Goal: Book appointment/travel/reservation

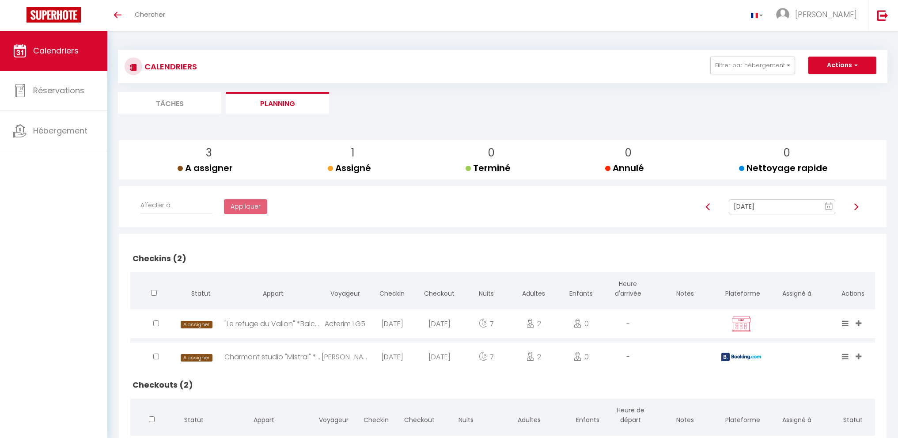
click at [776, 207] on input "[DATE]" at bounding box center [782, 206] width 106 height 15
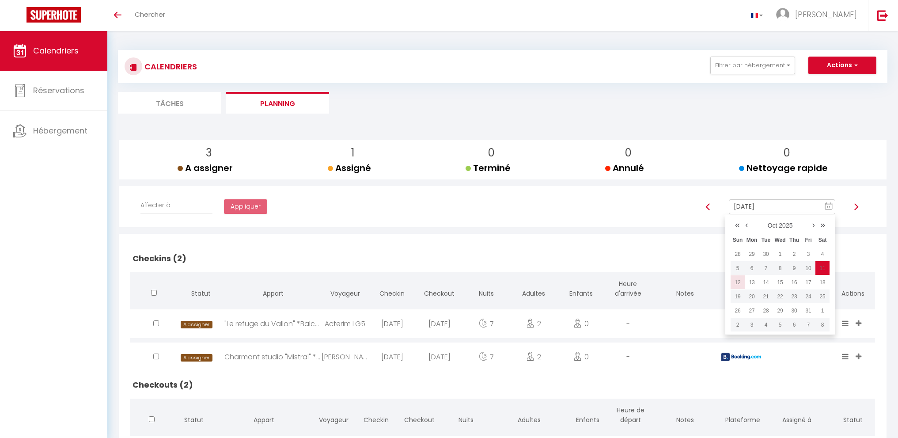
click at [741, 282] on td "12" at bounding box center [738, 282] width 14 height 14
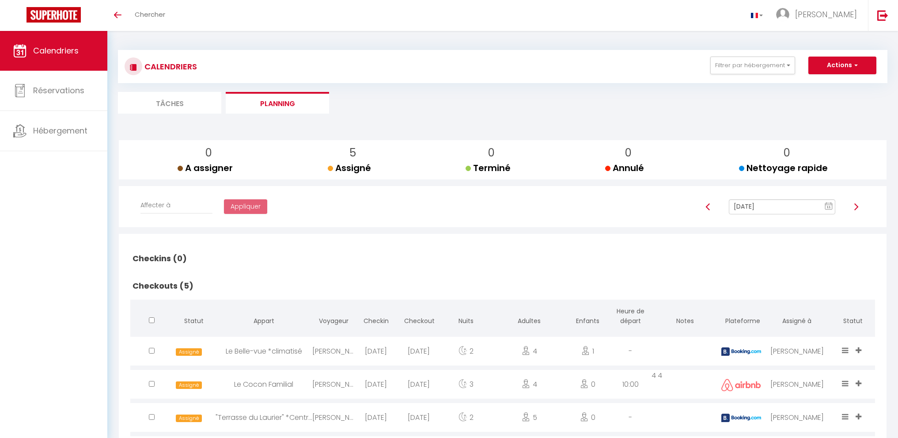
click at [773, 204] on input "[DATE]" at bounding box center [782, 206] width 106 height 15
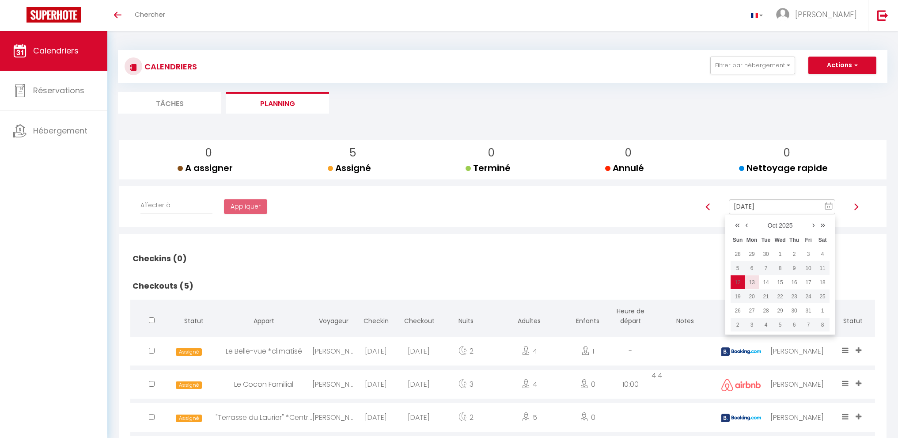
click at [755, 283] on td "13" at bounding box center [752, 282] width 14 height 14
type input "[DATE]"
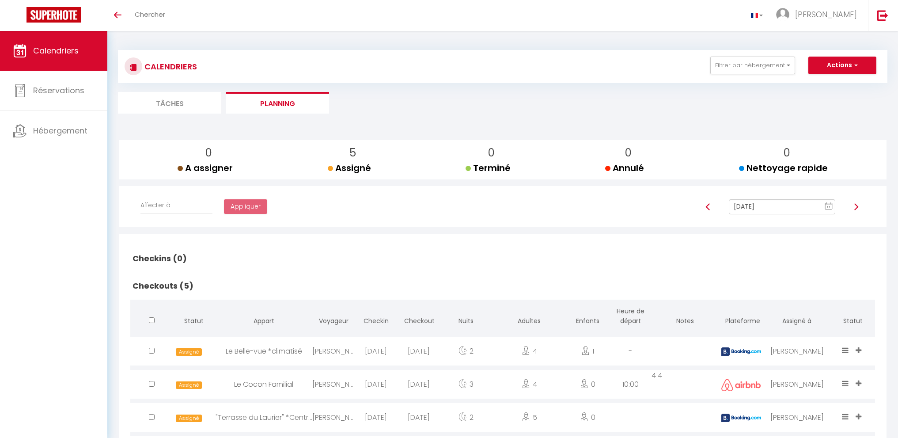
checkbox input "false"
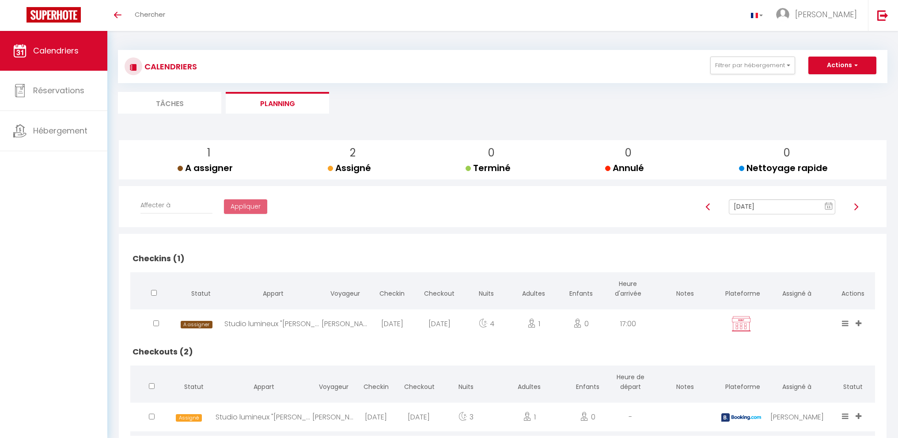
click at [757, 209] on input "[DATE]" at bounding box center [782, 206] width 106 height 15
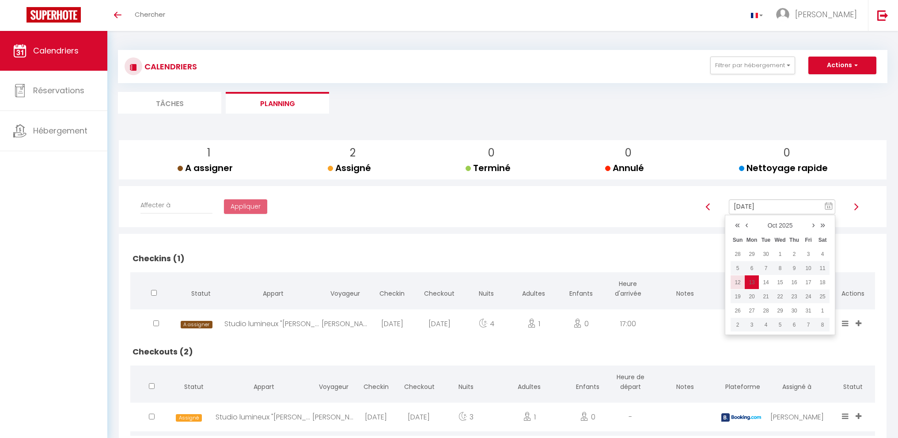
click at [738, 281] on td "12" at bounding box center [738, 282] width 14 height 14
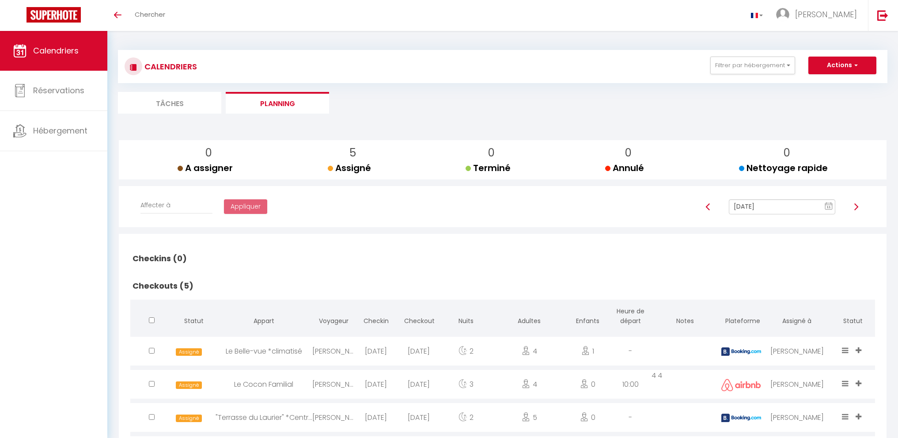
click at [751, 216] on div "[DATE] 11 « ‹ » › [DATE] [PHONE_NUMBER] [DATE] Sun Mon Tue Wed Thu Fri Sat 28 2…" at bounding box center [782, 211] width 186 height 24
click at [752, 208] on input "[DATE]" at bounding box center [782, 206] width 106 height 15
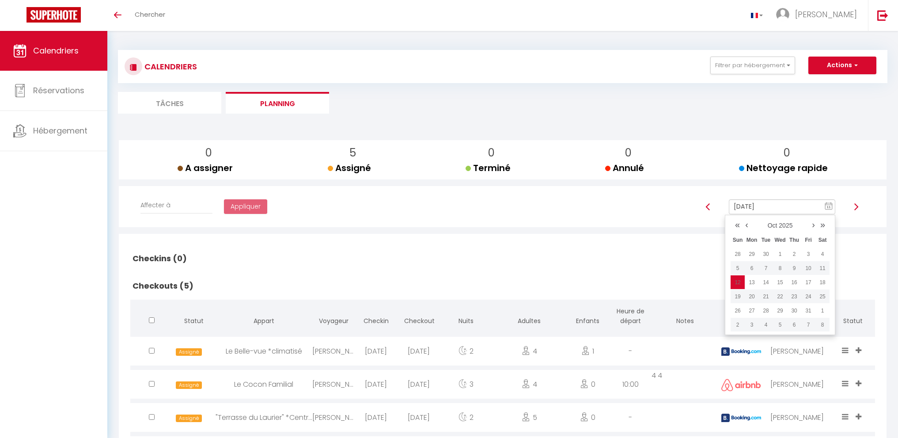
click at [770, 272] on td "7" at bounding box center [766, 268] width 14 height 14
type input "[DATE]"
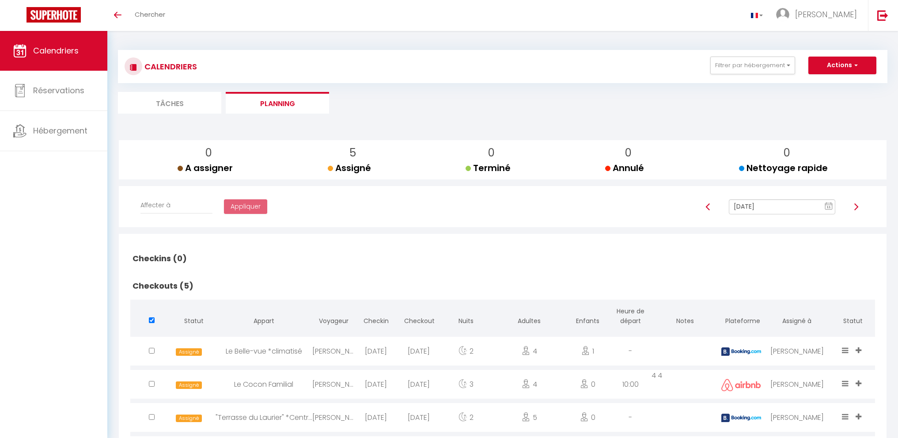
checkbox input "false"
checkbox input "true"
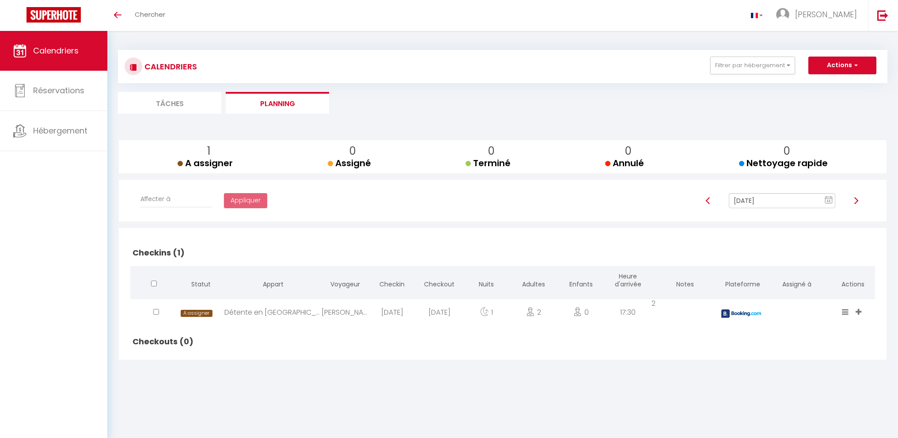
click at [754, 197] on input "[DATE]" at bounding box center [782, 200] width 106 height 15
click at [763, 280] on td "14" at bounding box center [766, 276] width 14 height 14
type input "[DATE]"
checkbox input "false"
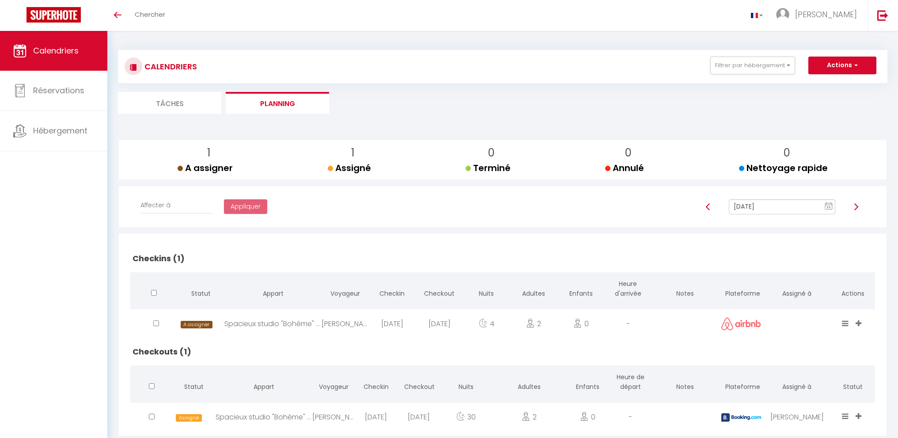
scroll to position [31, 0]
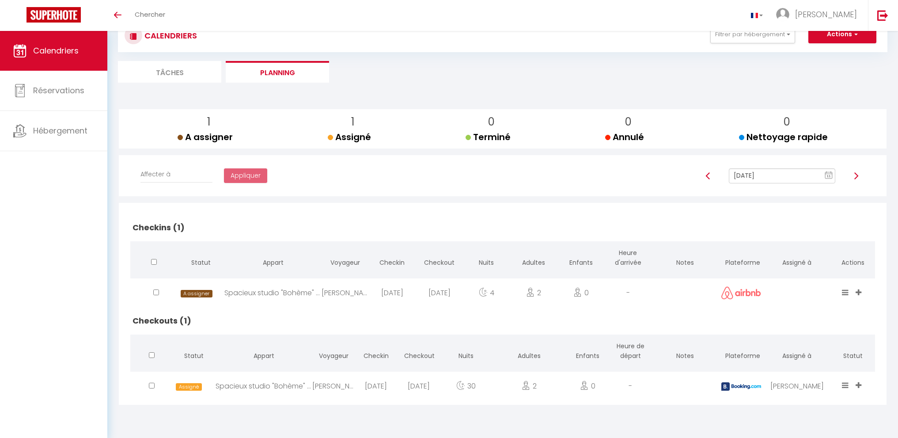
click at [771, 181] on input "[DATE]" at bounding box center [782, 175] width 106 height 15
click at [783, 249] on td "15" at bounding box center [780, 251] width 14 height 14
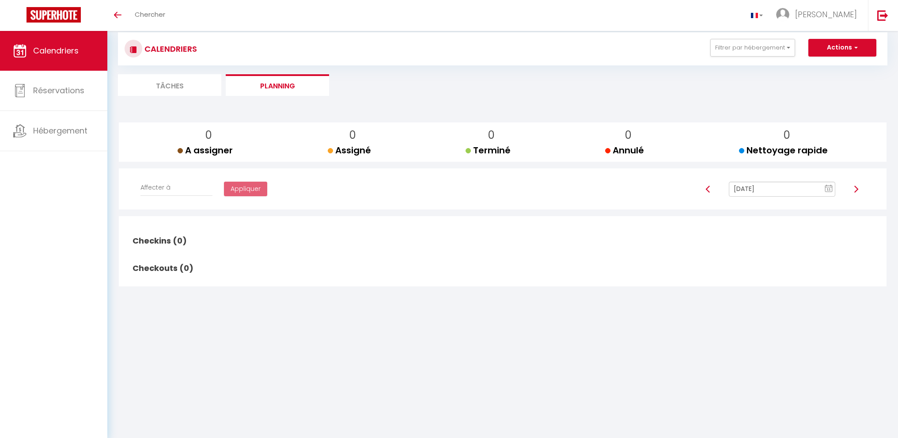
scroll to position [0, 0]
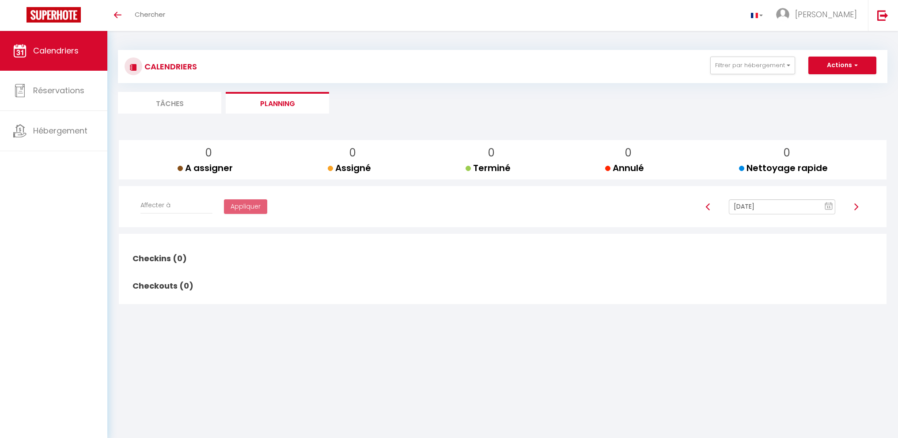
click at [765, 204] on input "[DATE]" at bounding box center [782, 206] width 106 height 15
click at [795, 280] on td "16" at bounding box center [794, 282] width 14 height 14
click at [765, 203] on input "[DATE]" at bounding box center [782, 206] width 106 height 15
click at [808, 287] on td "17" at bounding box center [808, 282] width 14 height 14
type input "[DATE]"
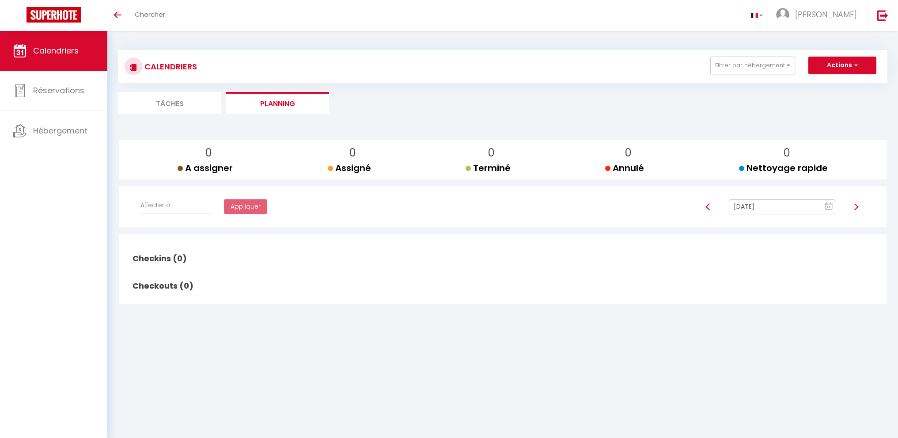
checkbox input "false"
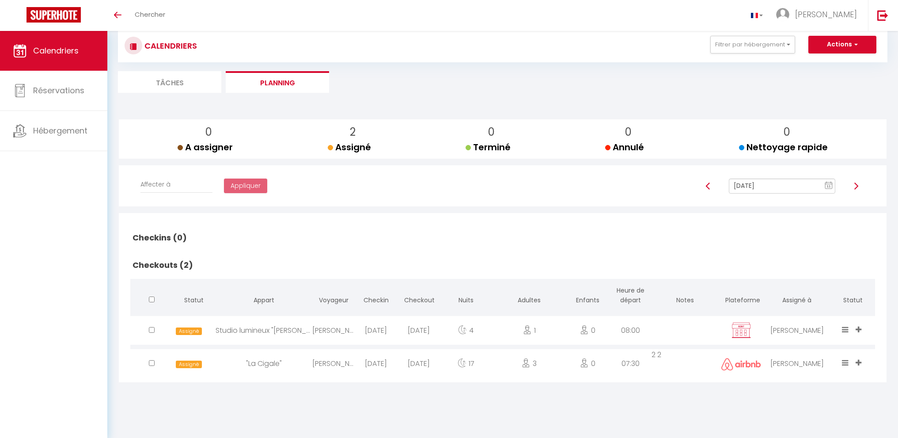
scroll to position [31, 0]
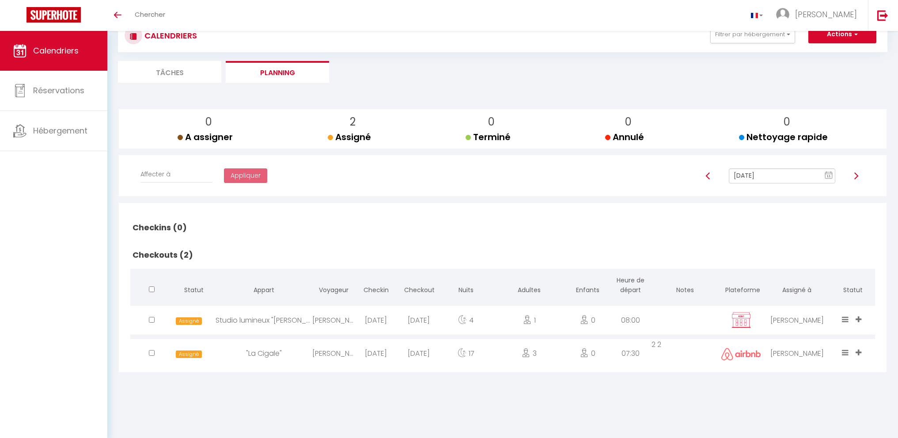
click at [765, 178] on input "[DATE]" at bounding box center [782, 175] width 106 height 15
click at [822, 246] on td "18" at bounding box center [822, 251] width 14 height 14
type input "[DATE]"
checkbox input "false"
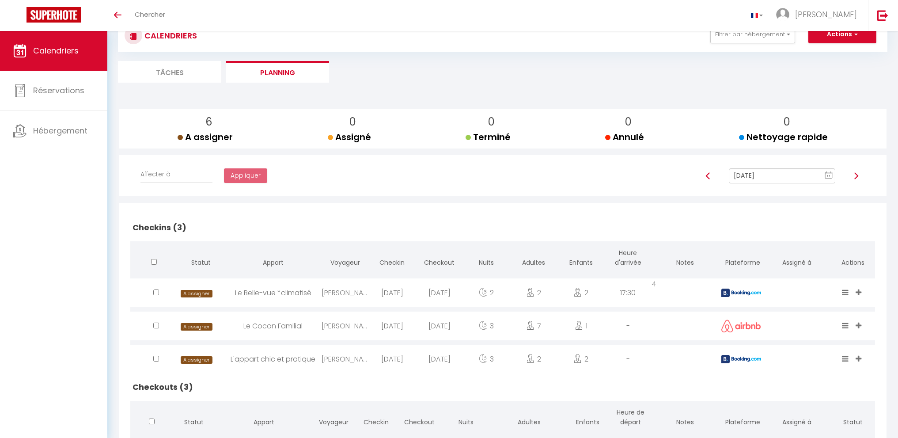
scroll to position [154, 0]
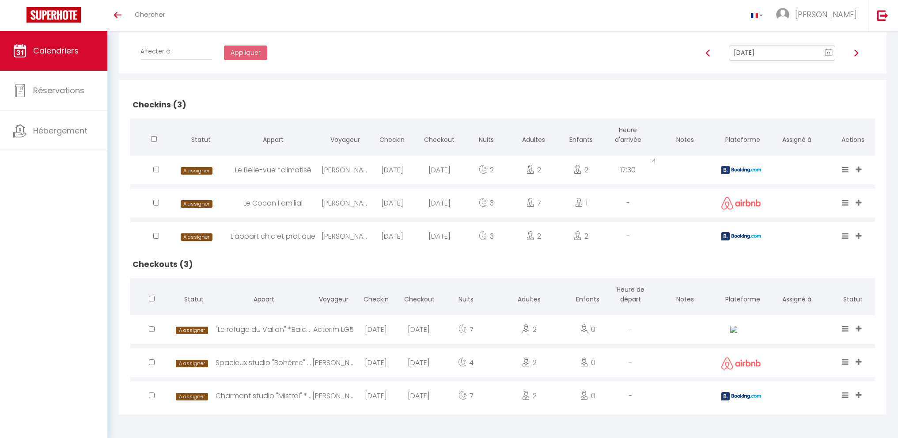
click at [766, 54] on input "[DATE]" at bounding box center [782, 52] width 106 height 15
click at [740, 143] on td "19" at bounding box center [738, 143] width 14 height 14
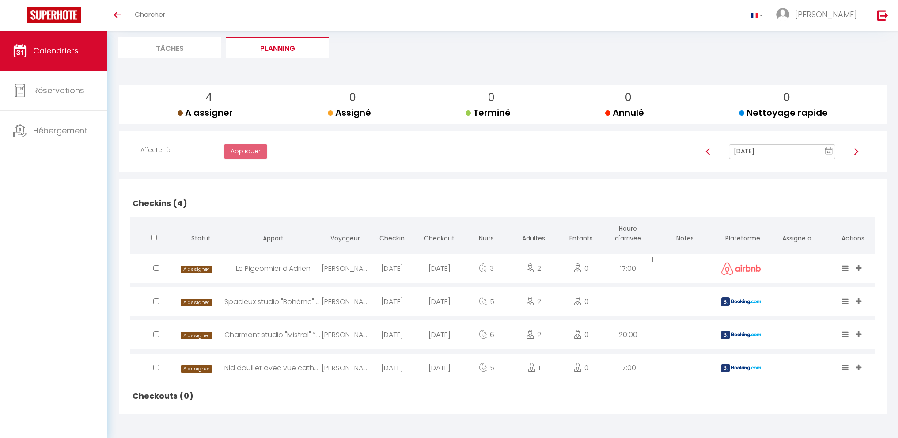
scroll to position [55, 0]
click at [758, 148] on input "[DATE]" at bounding box center [782, 151] width 106 height 15
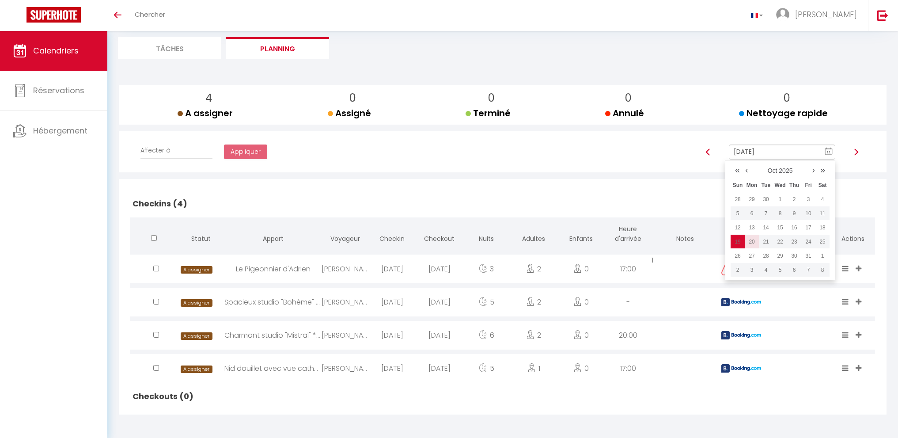
click at [753, 239] on td "20" at bounding box center [752, 242] width 14 height 14
type input "[DATE]"
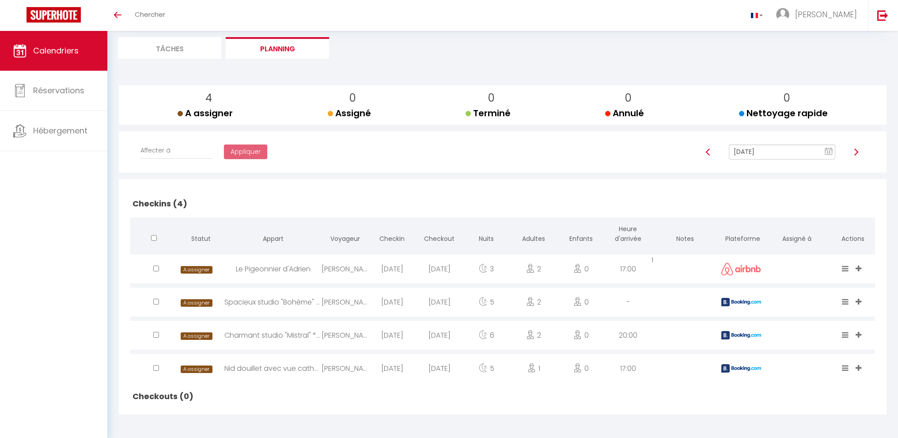
checkbox input "false"
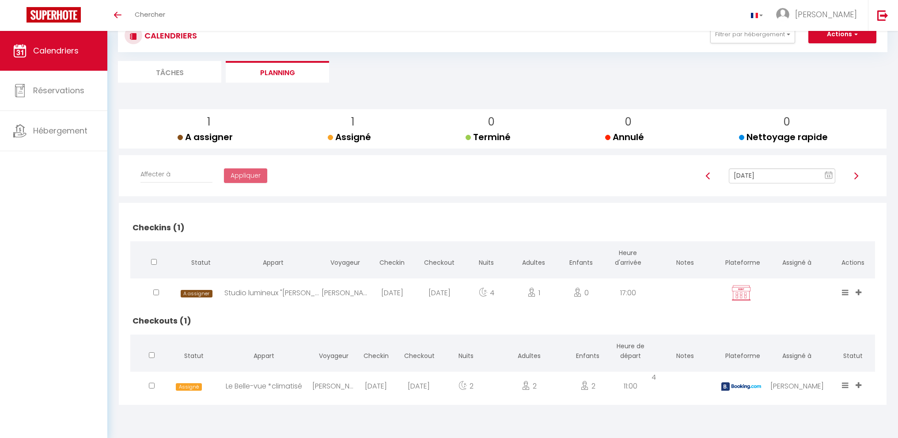
click at [751, 181] on input "[DATE]" at bounding box center [782, 175] width 106 height 15
click at [767, 260] on td "21" at bounding box center [766, 265] width 14 height 14
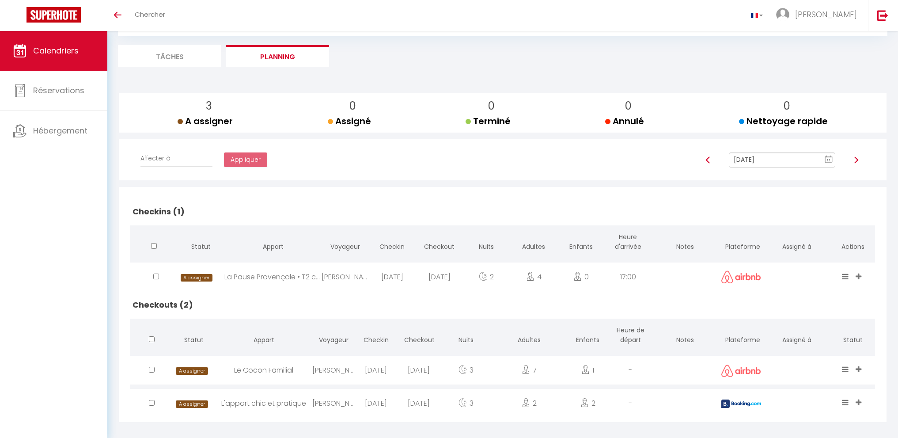
scroll to position [54, 0]
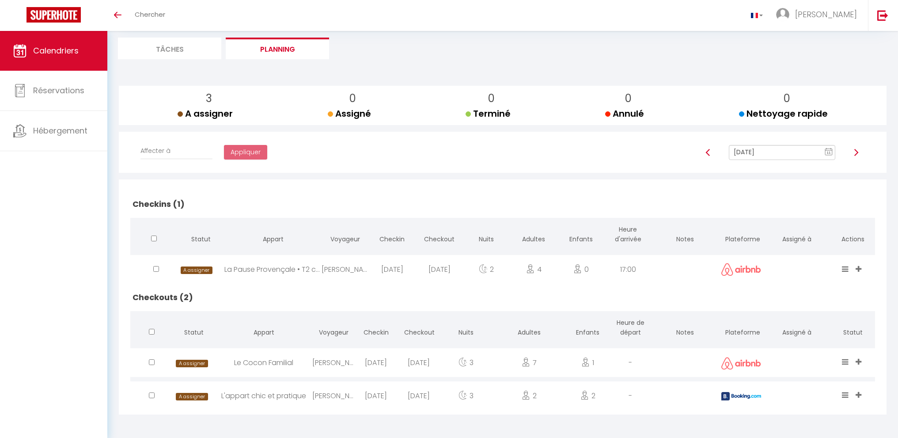
click at [754, 152] on input "[DATE]" at bounding box center [782, 152] width 106 height 15
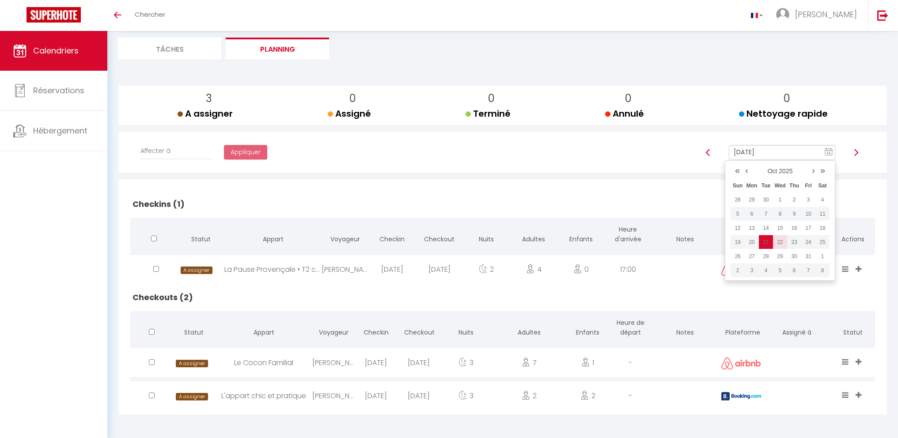
click at [781, 243] on td "22" at bounding box center [780, 242] width 14 height 14
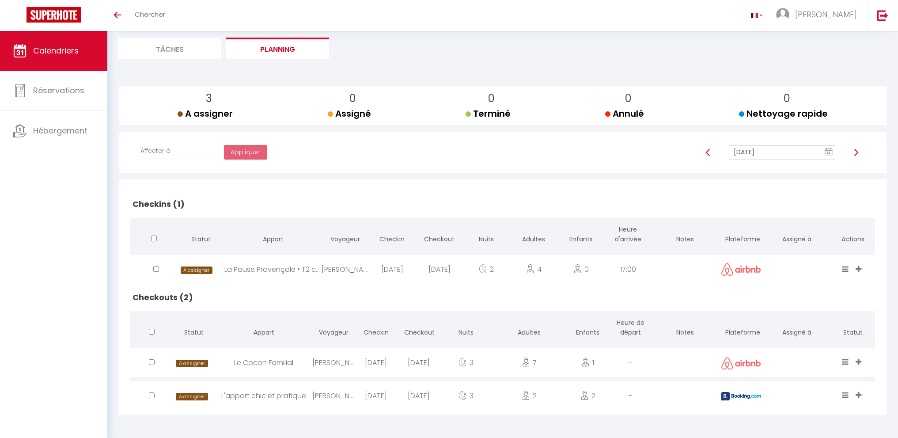
scroll to position [31, 0]
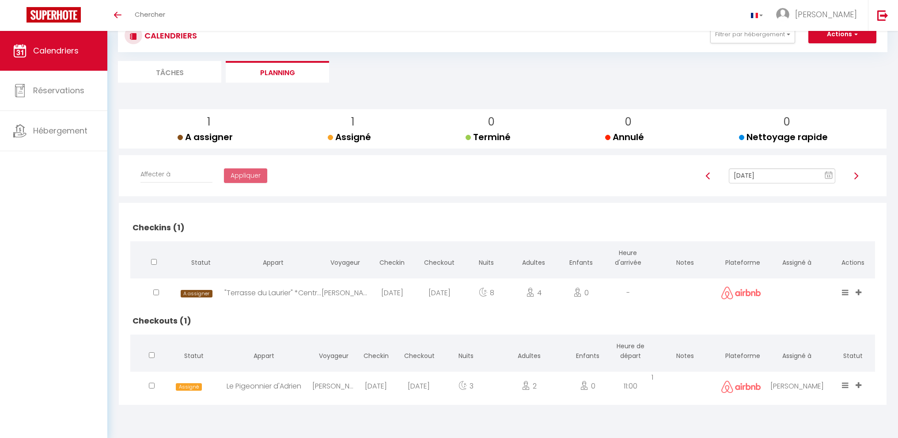
click at [777, 173] on input "[DATE]" at bounding box center [782, 175] width 106 height 15
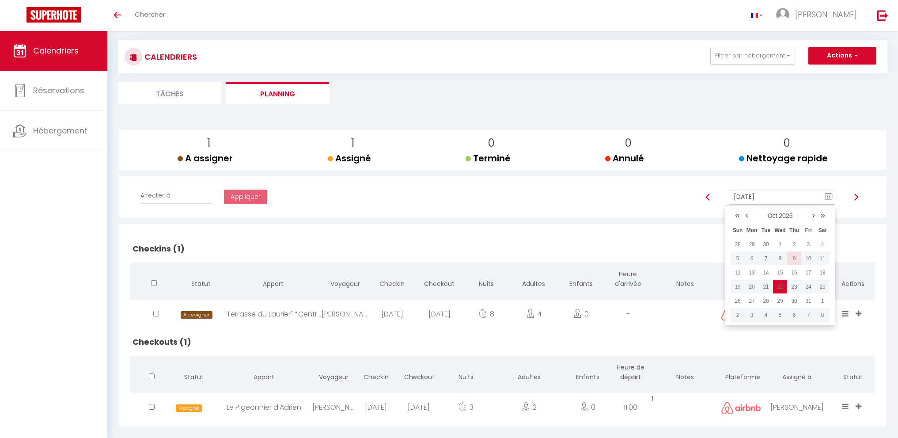
scroll to position [0, 0]
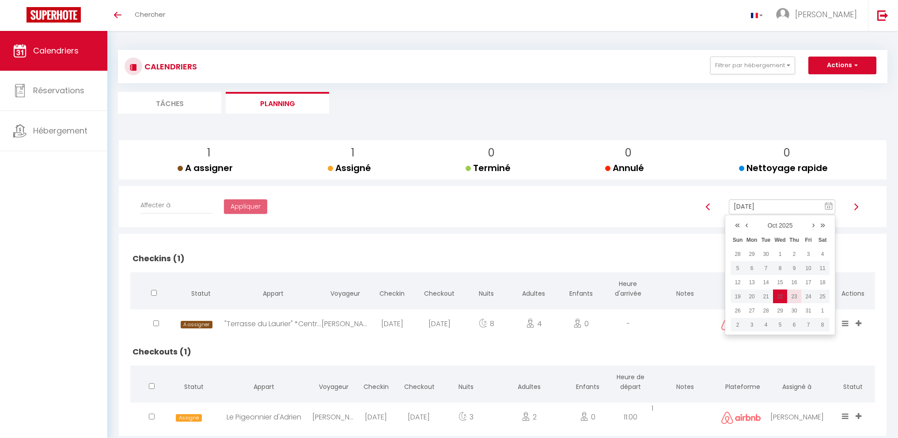
click at [794, 296] on td "23" at bounding box center [794, 296] width 14 height 14
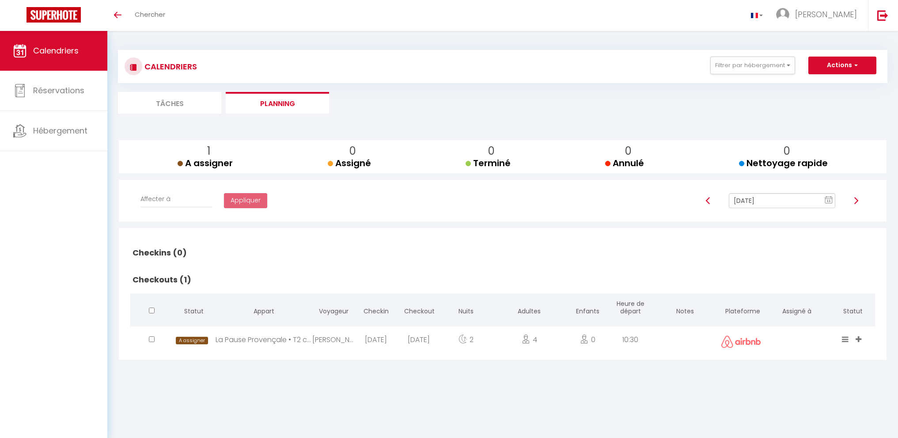
click at [776, 204] on input "[DATE]" at bounding box center [782, 200] width 106 height 15
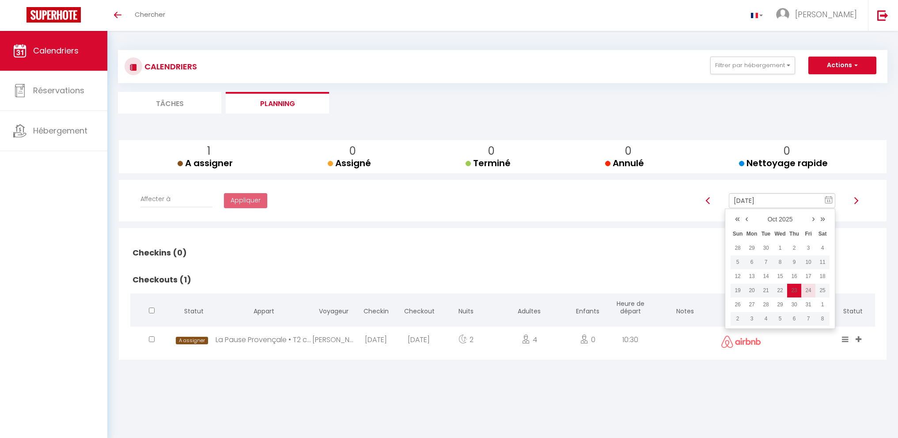
click at [810, 290] on td "24" at bounding box center [808, 290] width 14 height 14
type input "[DATE]"
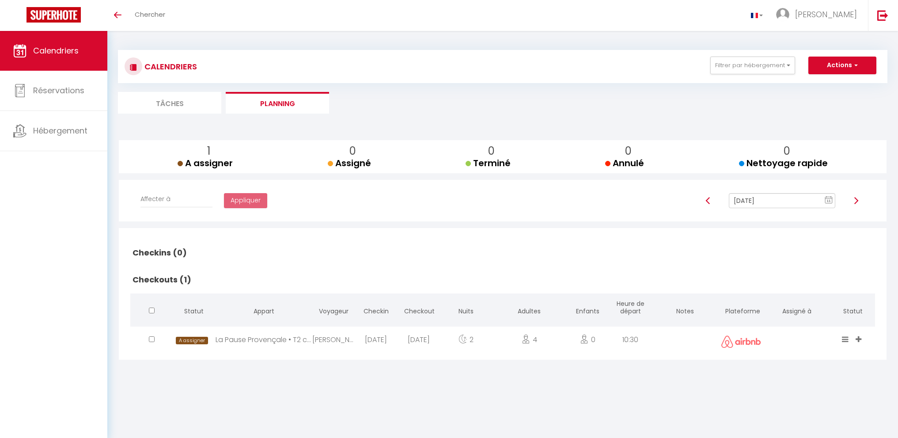
checkbox input "false"
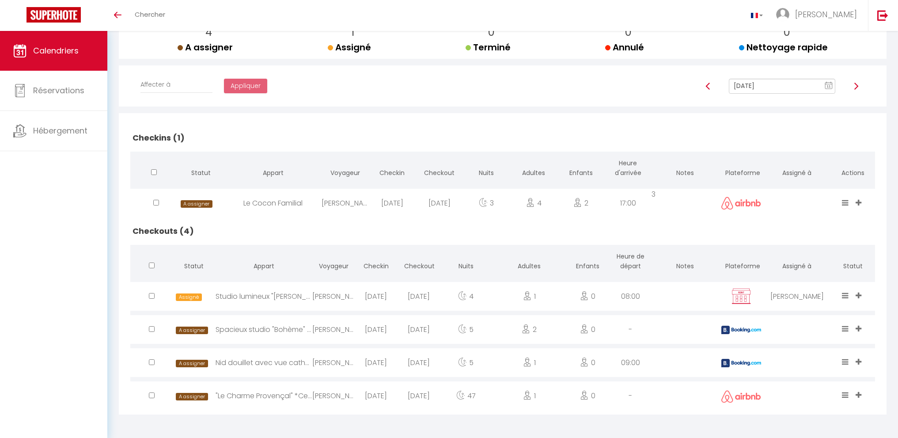
scroll to position [3, 0]
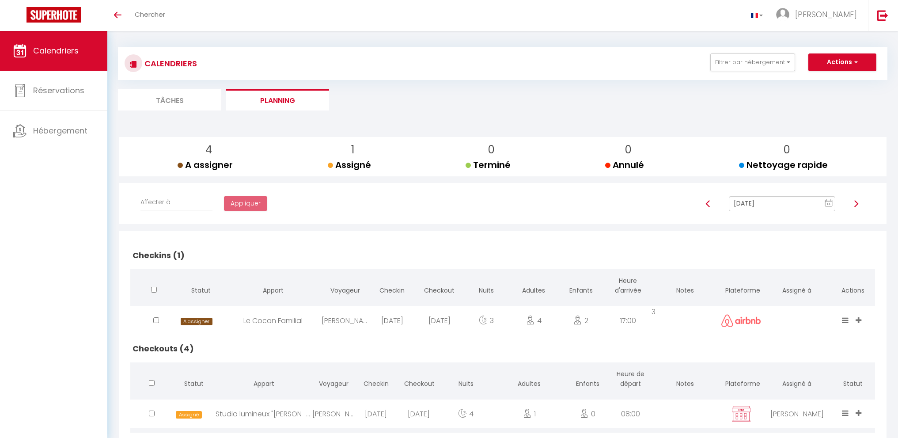
click at [766, 206] on input "[DATE]" at bounding box center [782, 203] width 106 height 15
click at [822, 291] on td "25" at bounding box center [822, 293] width 14 height 14
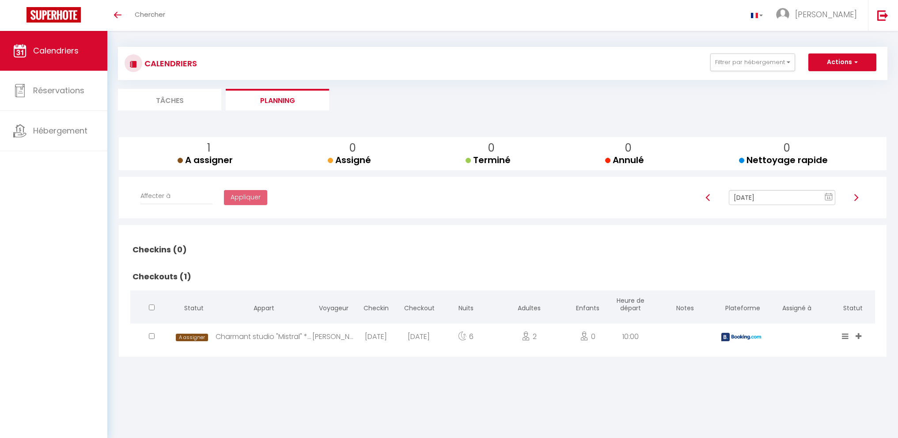
click at [773, 197] on input "[DATE]" at bounding box center [782, 197] width 106 height 15
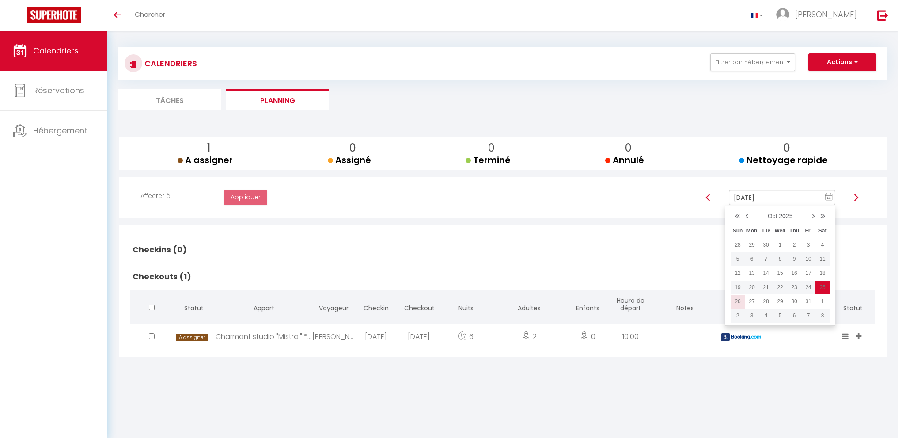
click at [733, 297] on td "26" at bounding box center [738, 301] width 14 height 14
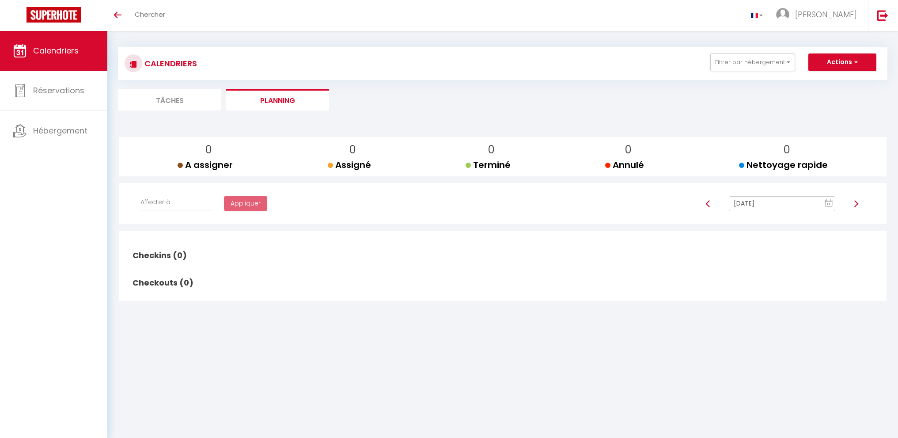
click at [751, 205] on input "[DATE]" at bounding box center [782, 203] width 106 height 15
click at [753, 310] on td "27" at bounding box center [752, 307] width 14 height 14
type input "[DATE]"
checkbox input "false"
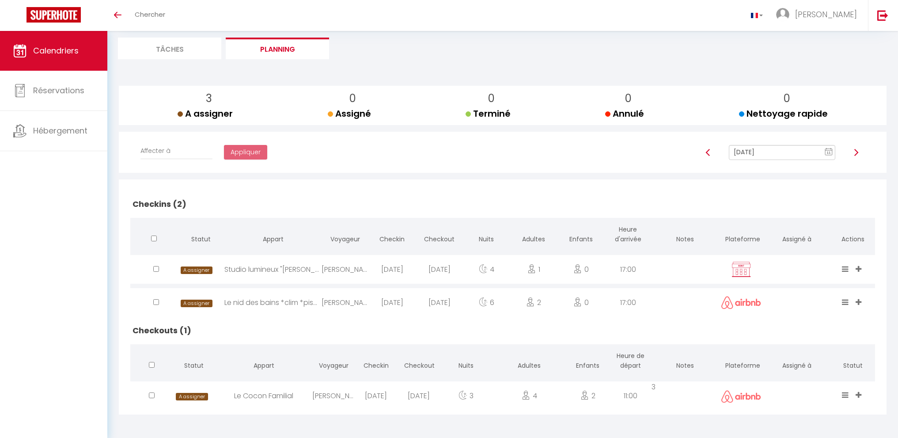
scroll to position [0, 0]
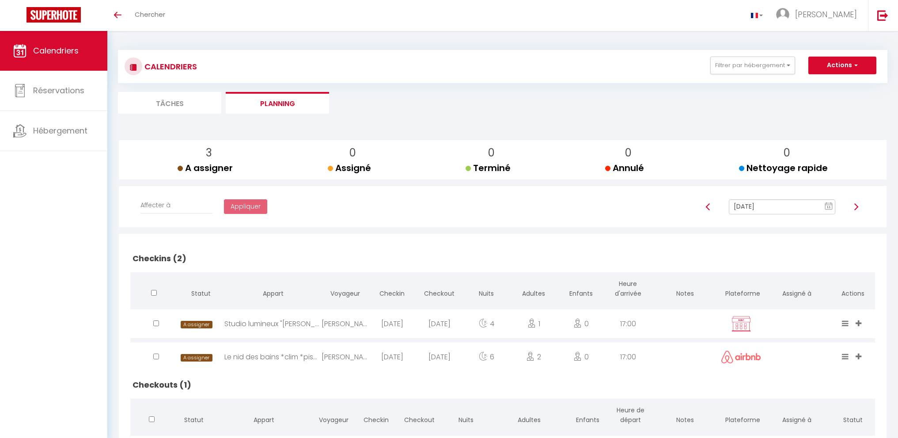
click at [769, 211] on input "[DATE]" at bounding box center [782, 206] width 106 height 15
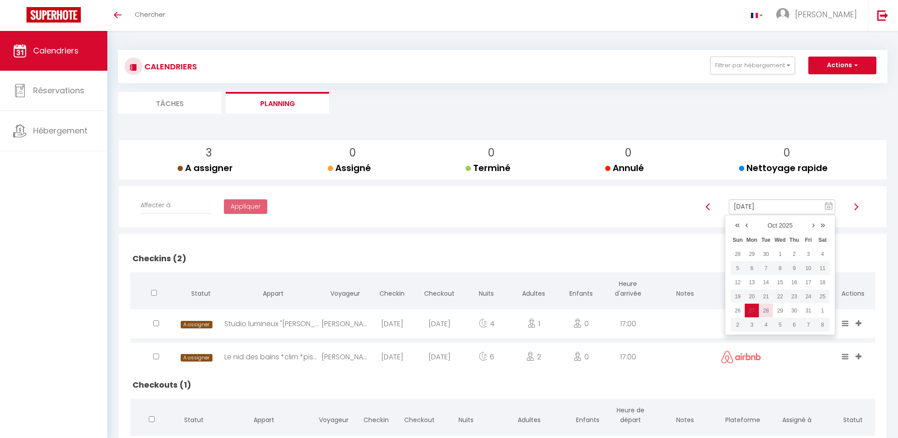
click at [768, 307] on td "28" at bounding box center [766, 310] width 14 height 14
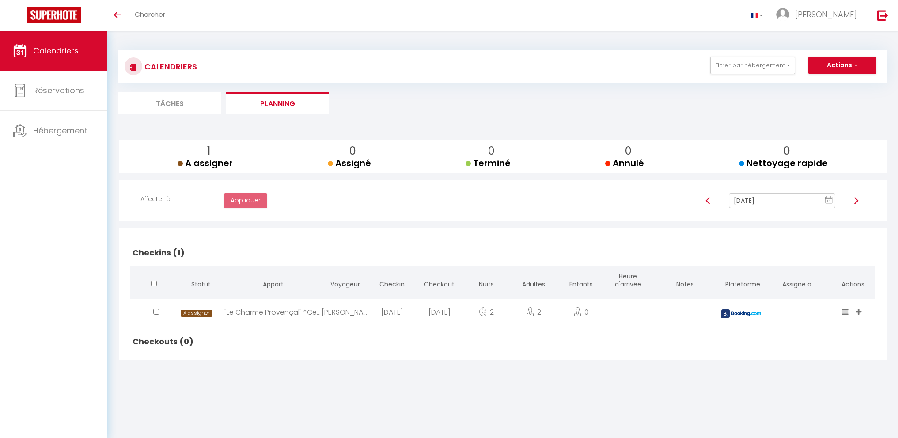
click at [769, 195] on input "[DATE]" at bounding box center [782, 200] width 106 height 15
click at [786, 307] on td "29" at bounding box center [780, 304] width 14 height 14
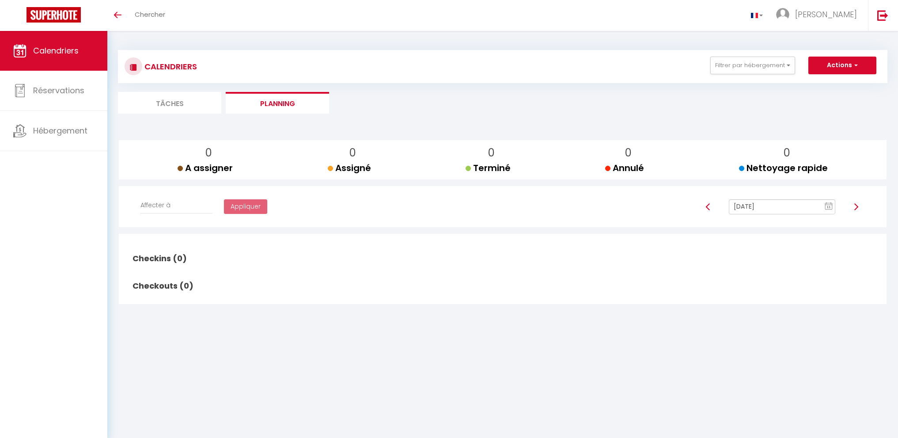
click at [778, 206] on input "[DATE]" at bounding box center [782, 206] width 106 height 15
click at [798, 315] on td "30" at bounding box center [794, 310] width 14 height 14
type input "[DATE]"
checkbox input "false"
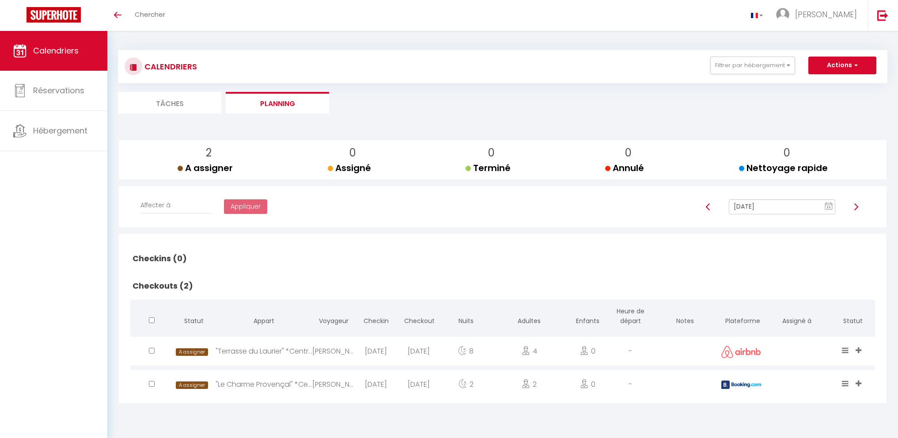
click at [769, 203] on input "[DATE]" at bounding box center [782, 206] width 106 height 15
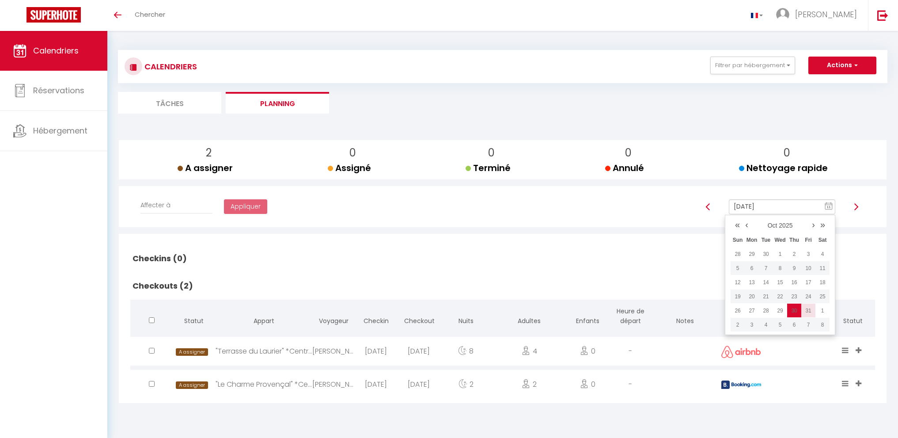
click at [807, 307] on td "31" at bounding box center [808, 310] width 14 height 14
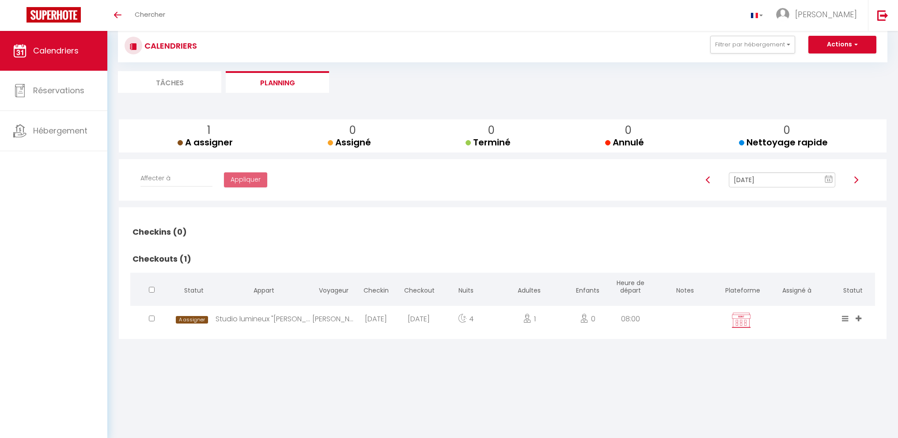
scroll to position [31, 0]
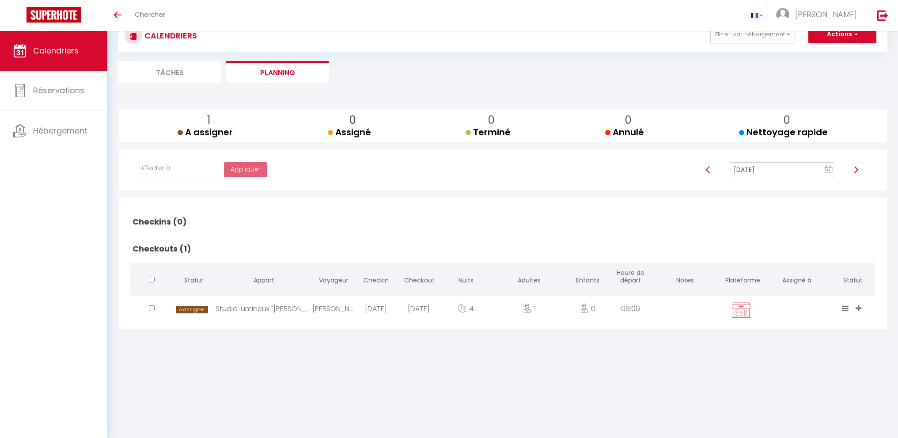
click at [756, 168] on input "[DATE]" at bounding box center [782, 169] width 106 height 15
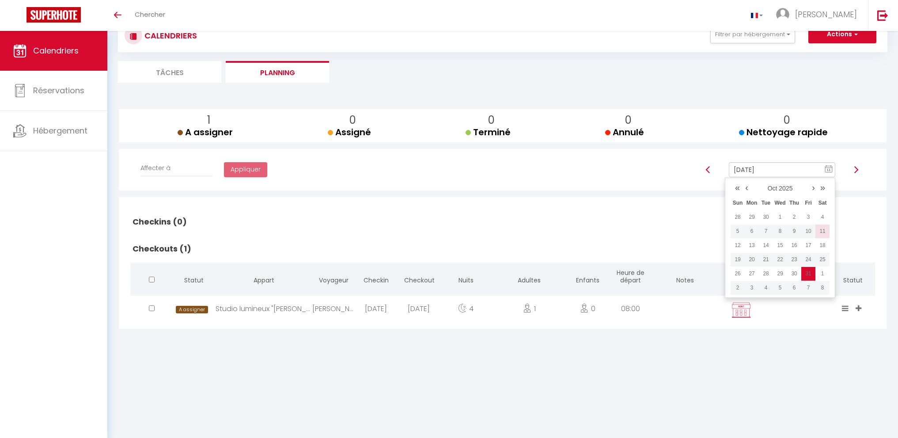
click at [821, 228] on td "11" at bounding box center [822, 231] width 14 height 14
type input "[DATE]"
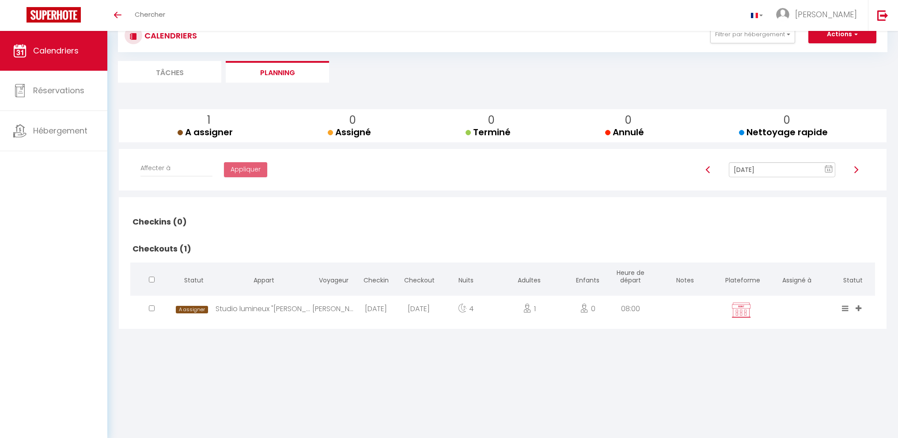
checkbox input "false"
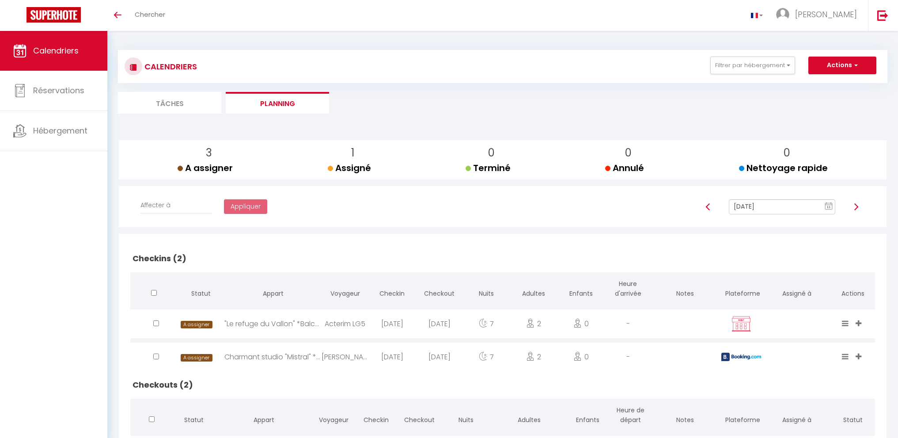
scroll to position [0, 0]
